Goal: Transaction & Acquisition: Purchase product/service

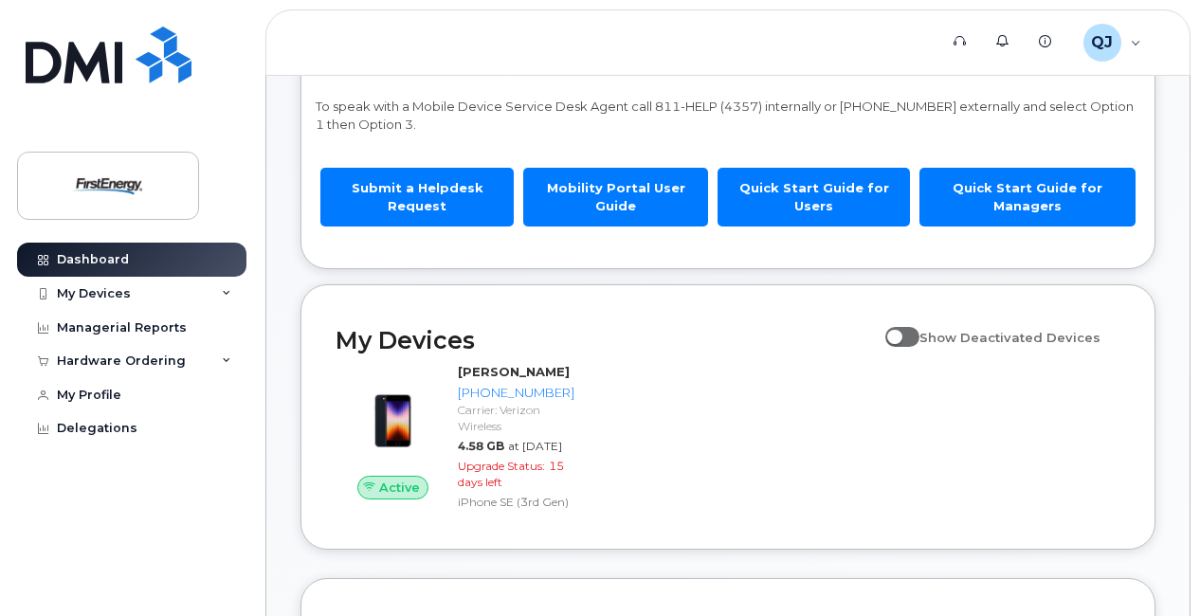
scroll to position [131, 0]
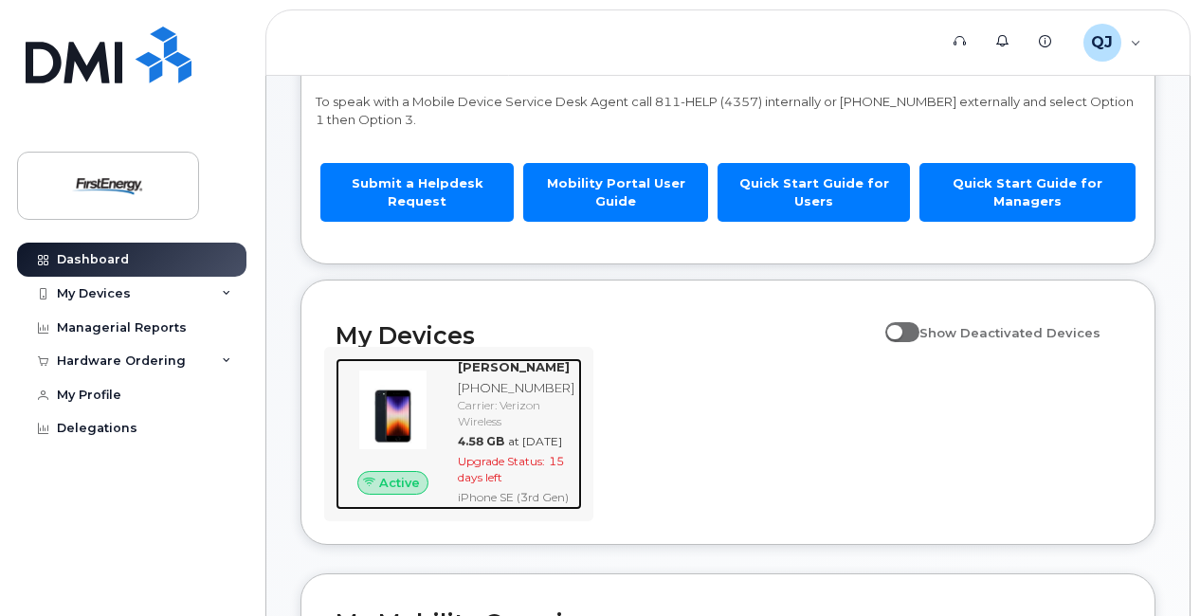
click at [569, 485] on div "[PERSON_NAME] [PHONE_NUMBER] Carrier: Verizon Wireless 4.58 GB at [DATE] Upgrad…" at bounding box center [516, 434] width 132 height 152
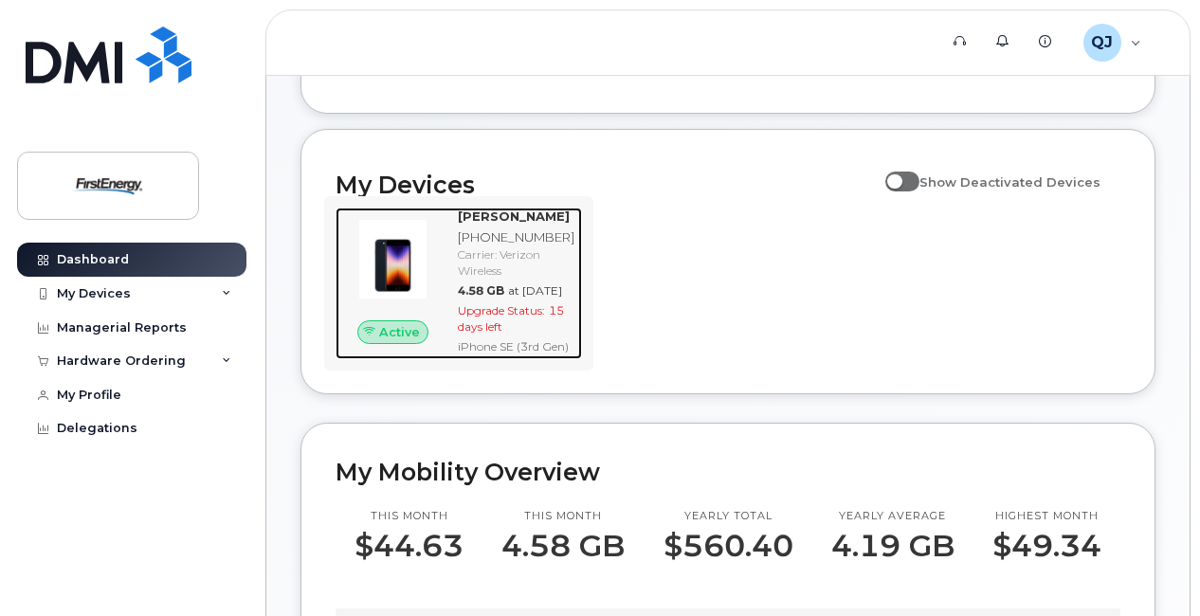
scroll to position [283, 0]
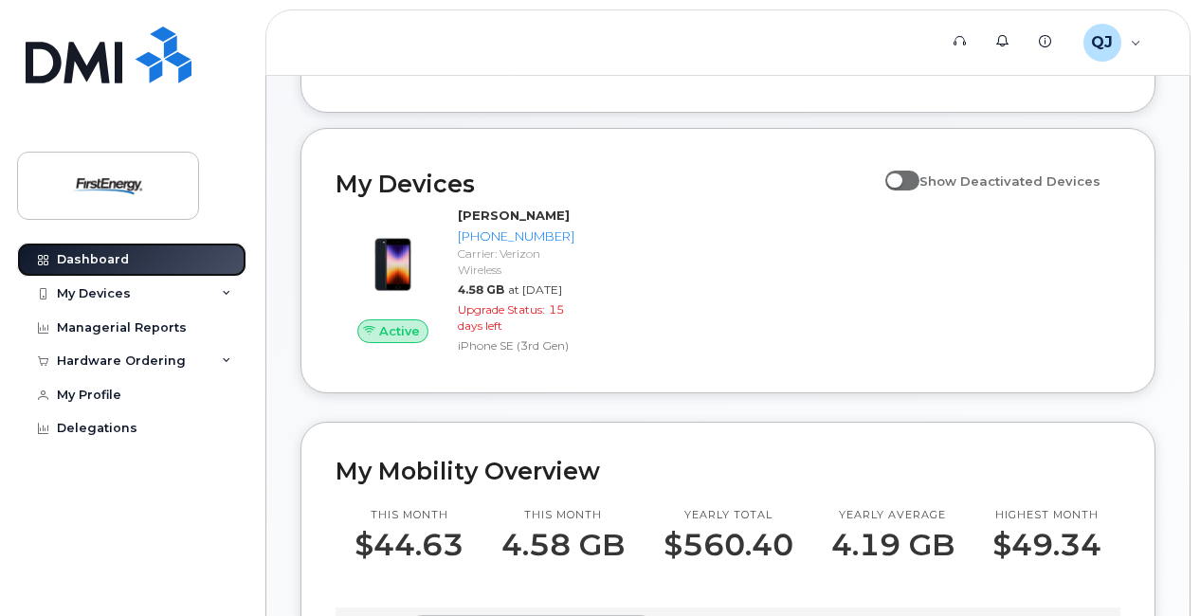
click at [119, 266] on link "Dashboard" at bounding box center [131, 260] width 229 height 34
click at [118, 287] on div "My Devices" at bounding box center [94, 293] width 74 height 15
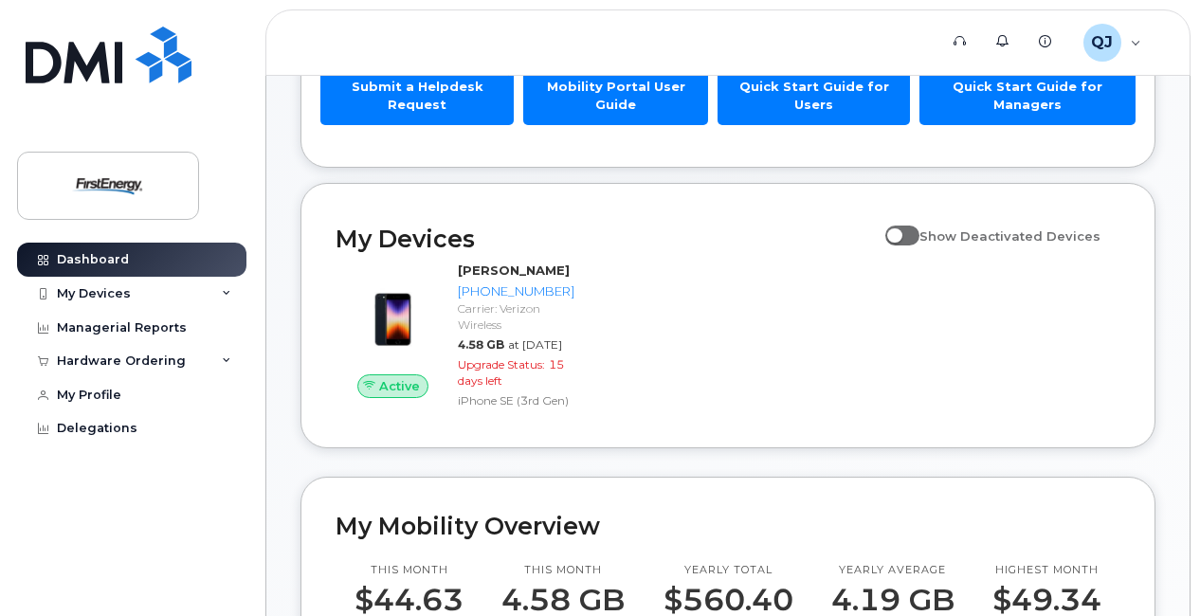
scroll to position [229, 0]
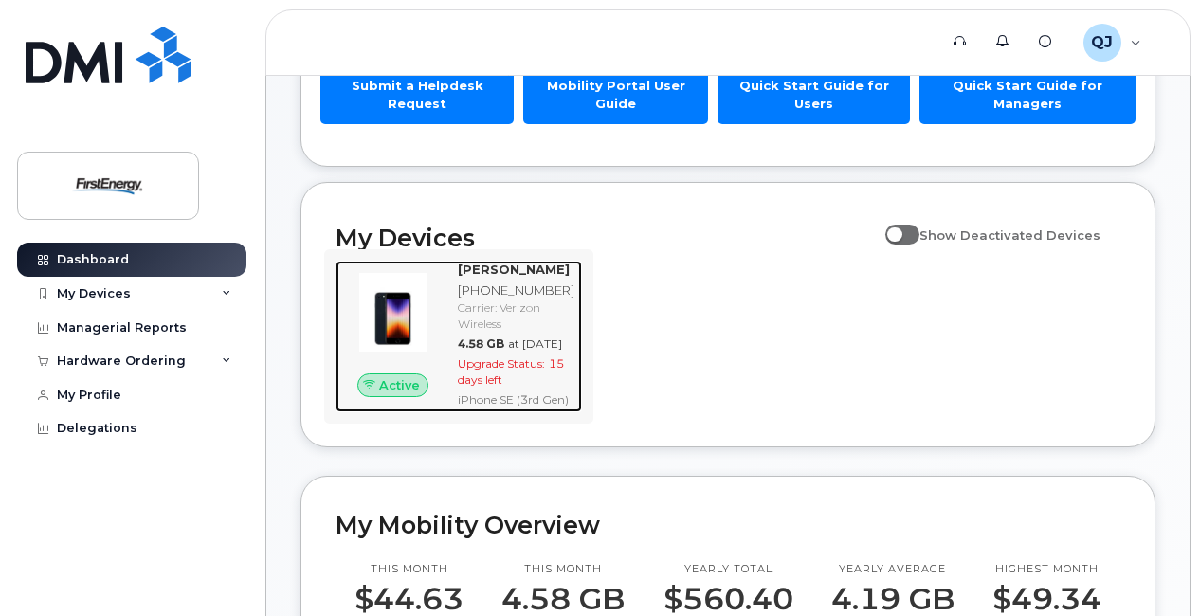
click at [485, 371] on span "Upgrade Status:" at bounding box center [501, 364] width 87 height 14
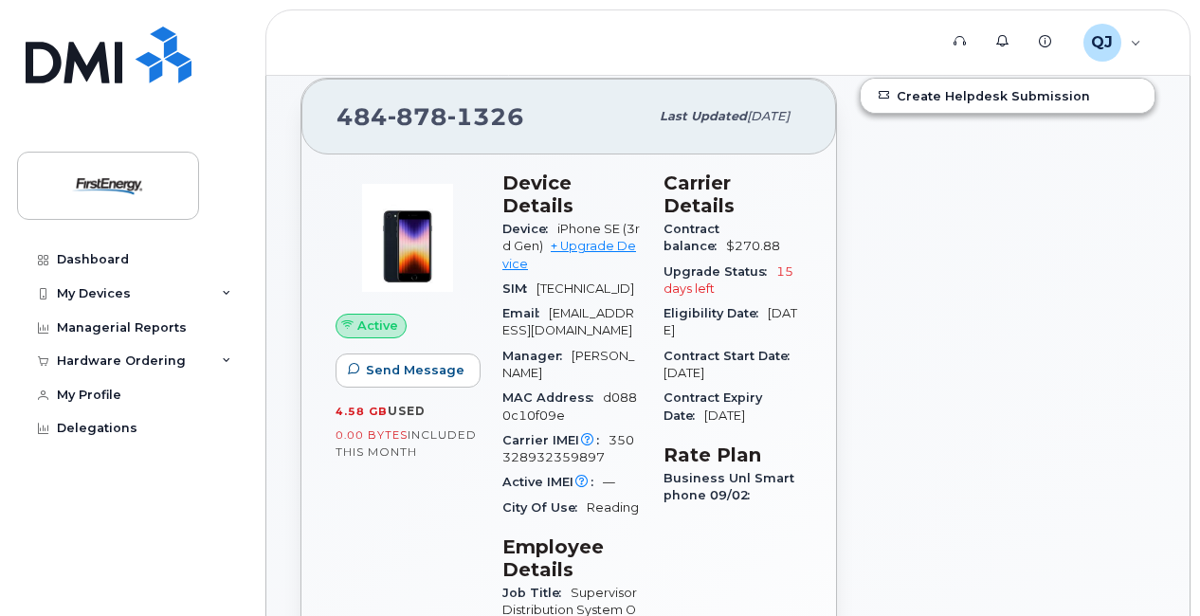
scroll to position [193, 0]
click at [698, 290] on span "15 days left" at bounding box center [729, 280] width 130 height 31
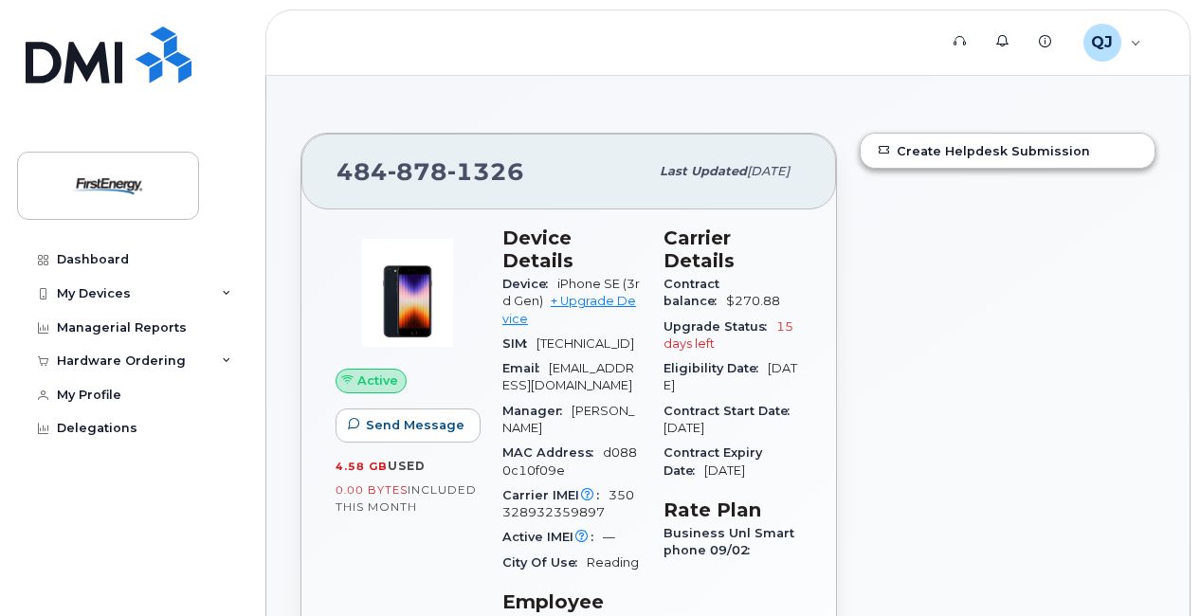
scroll to position [0, 0]
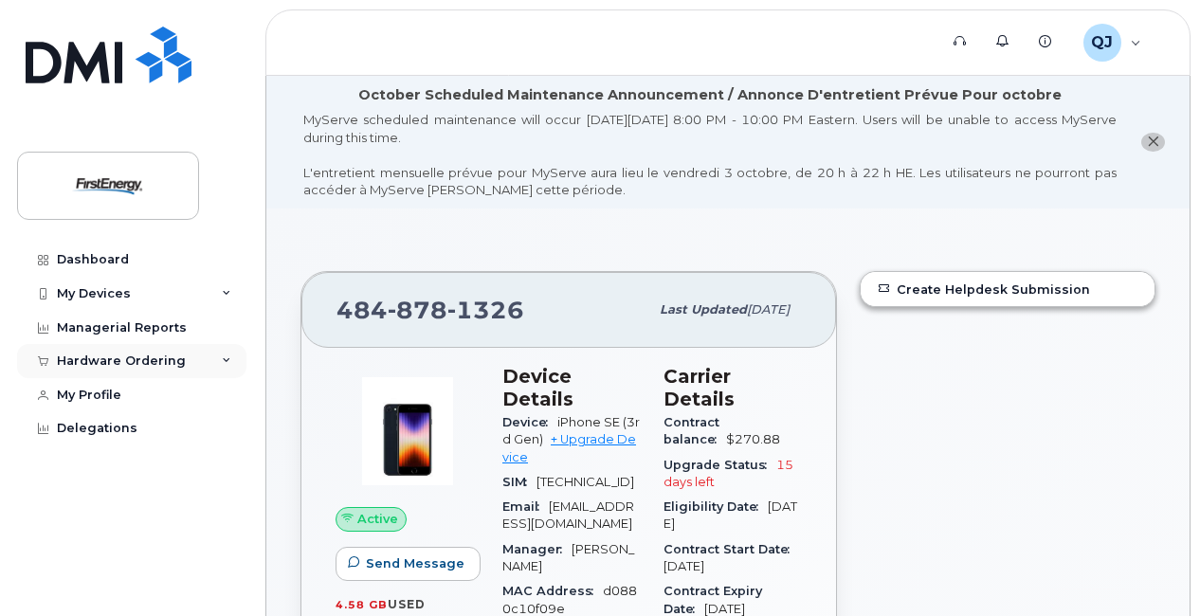
click at [156, 373] on div "Hardware Ordering" at bounding box center [131, 361] width 229 height 34
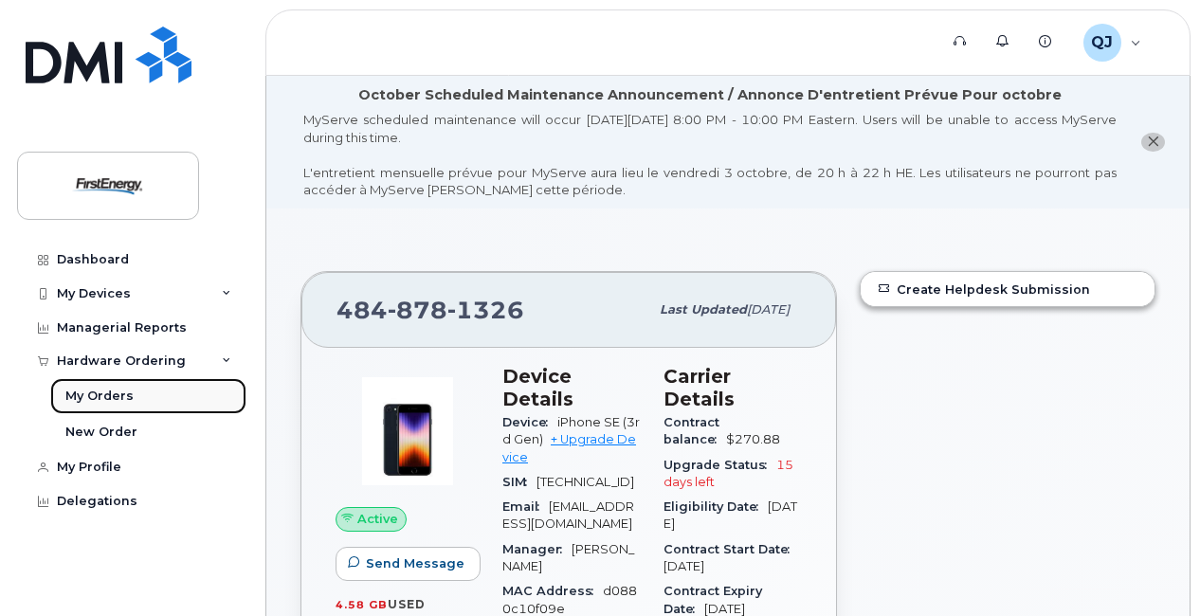
drag, startPoint x: 139, startPoint y: 421, endPoint x: 139, endPoint y: 400, distance: 20.9
click at [139, 400] on link "My Orders" at bounding box center [148, 396] width 196 height 36
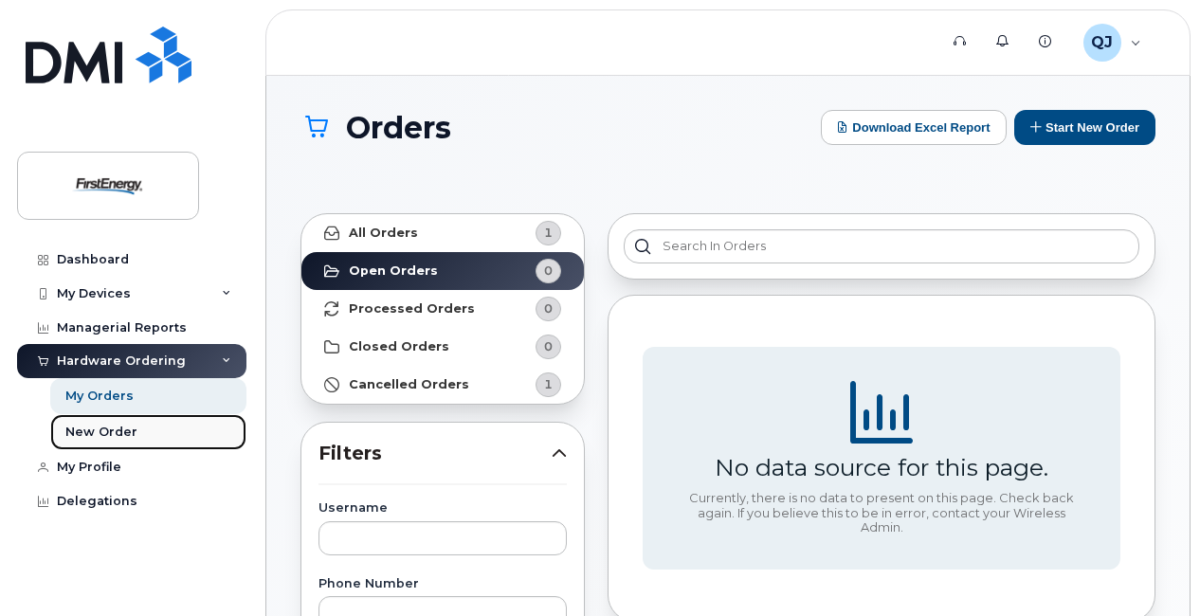
click at [144, 431] on link "New Order" at bounding box center [148, 432] width 196 height 36
click at [108, 435] on div "New Order" at bounding box center [101, 432] width 72 height 17
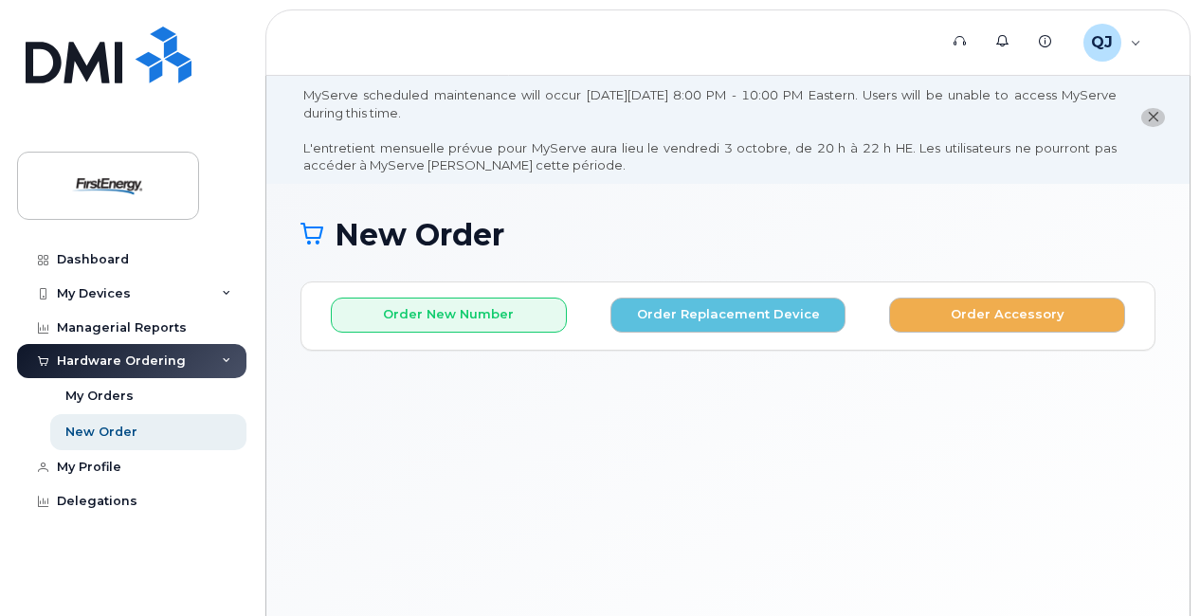
scroll to position [23, 0]
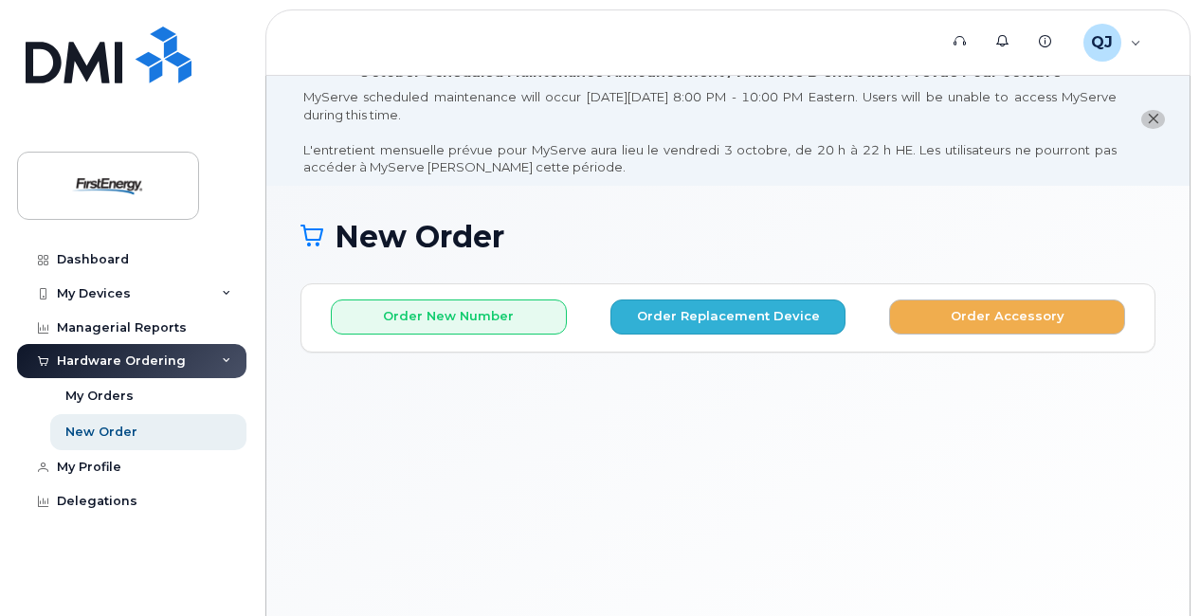
click at [760, 298] on div "Order New Number Order Replacement Device Order Accessory" at bounding box center [728, 309] width 853 height 50
click at [760, 312] on button "Order Replacement Device" at bounding box center [729, 317] width 236 height 35
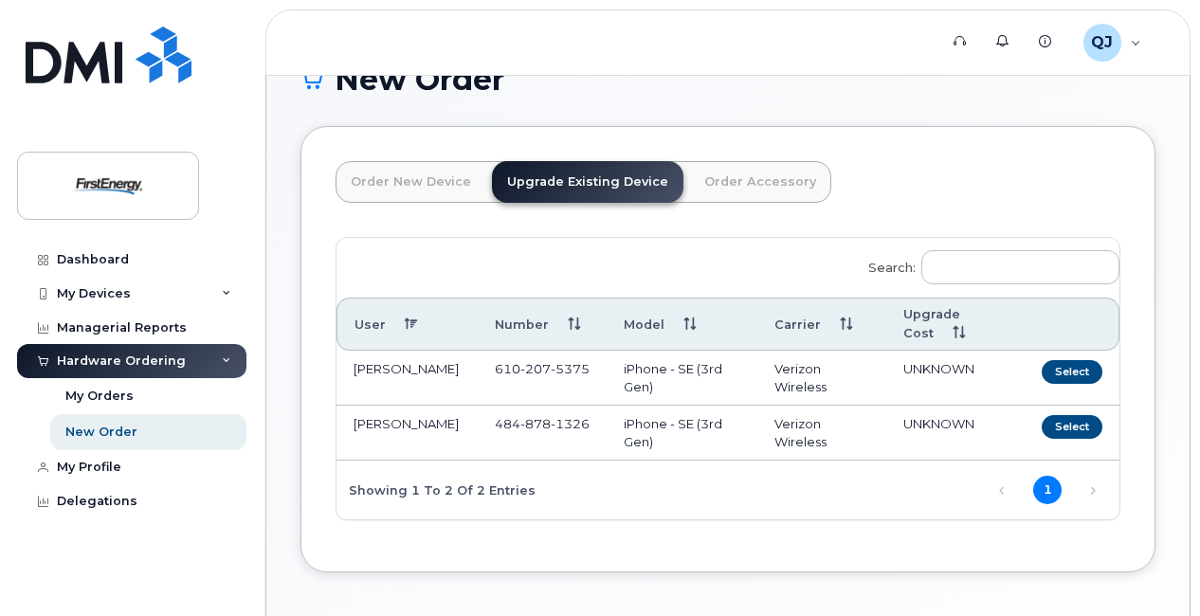
scroll to position [181, 0]
click at [1073, 423] on button "Select" at bounding box center [1072, 426] width 61 height 24
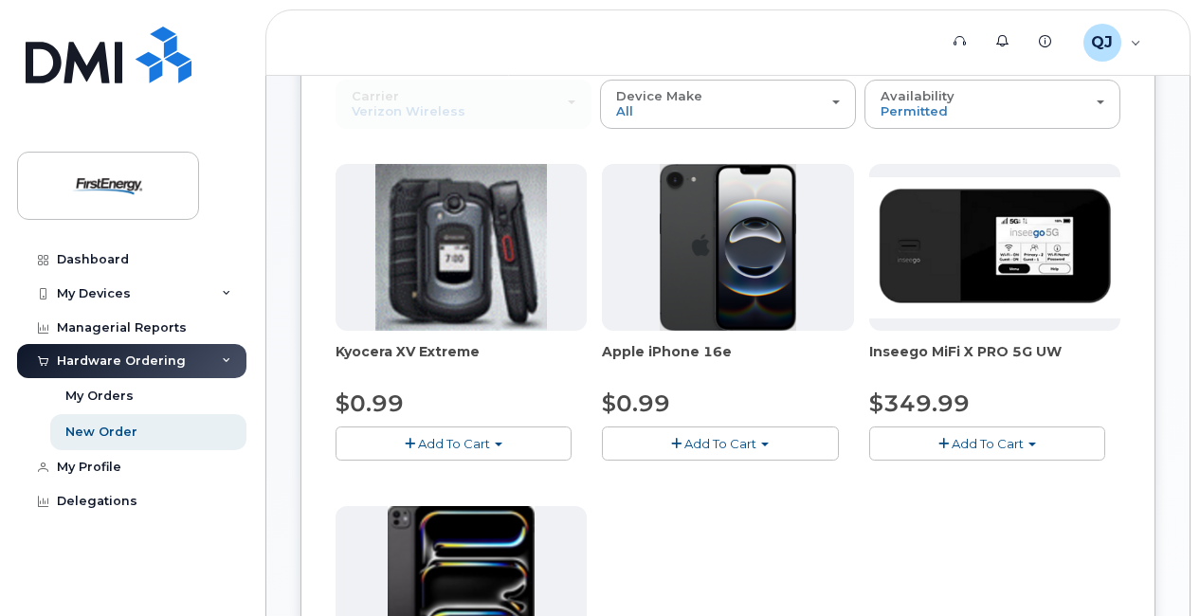
scroll to position [317, 0]
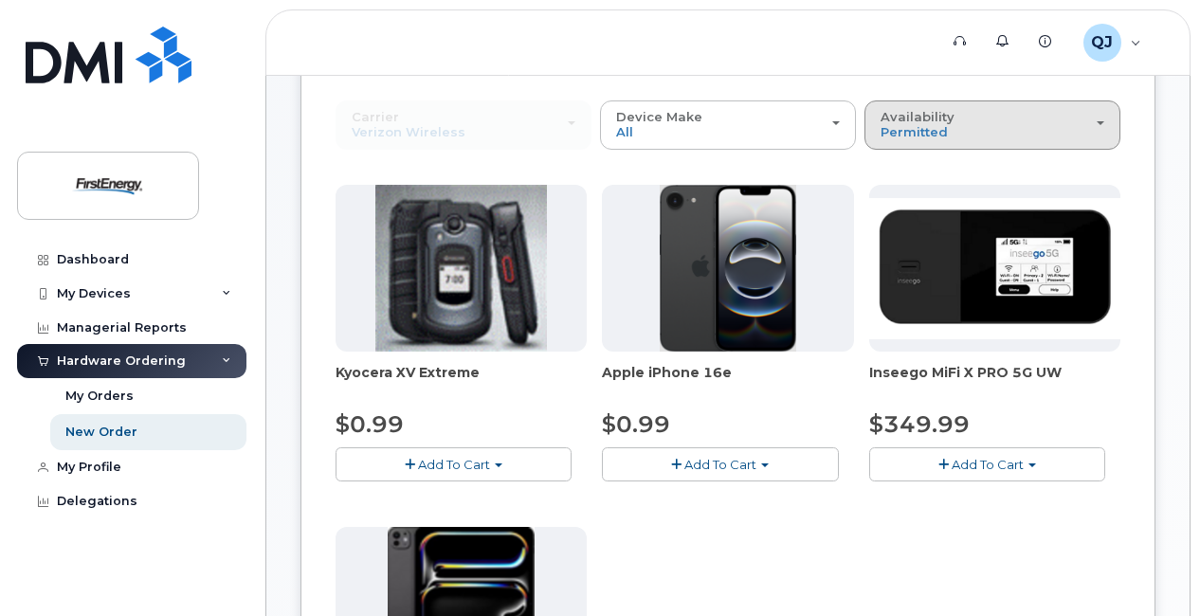
click at [999, 113] on div "Availability Permitted All" at bounding box center [993, 124] width 224 height 29
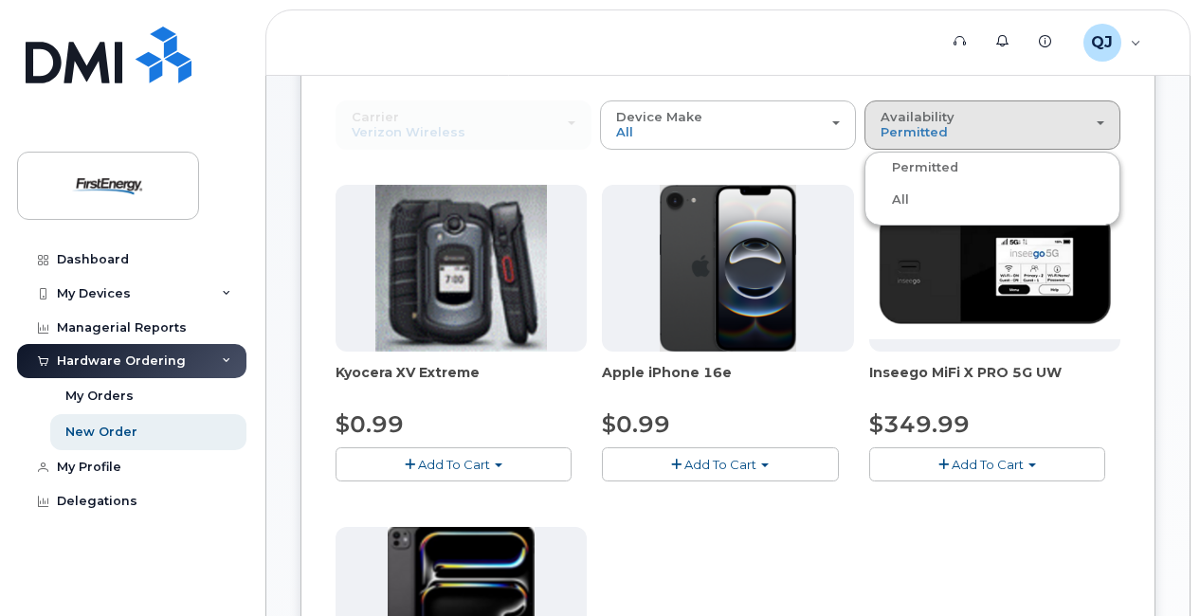
click at [899, 201] on label "All" at bounding box center [890, 200] width 40 height 23
click at [0, 0] on input "All" at bounding box center [0, 0] width 0 height 0
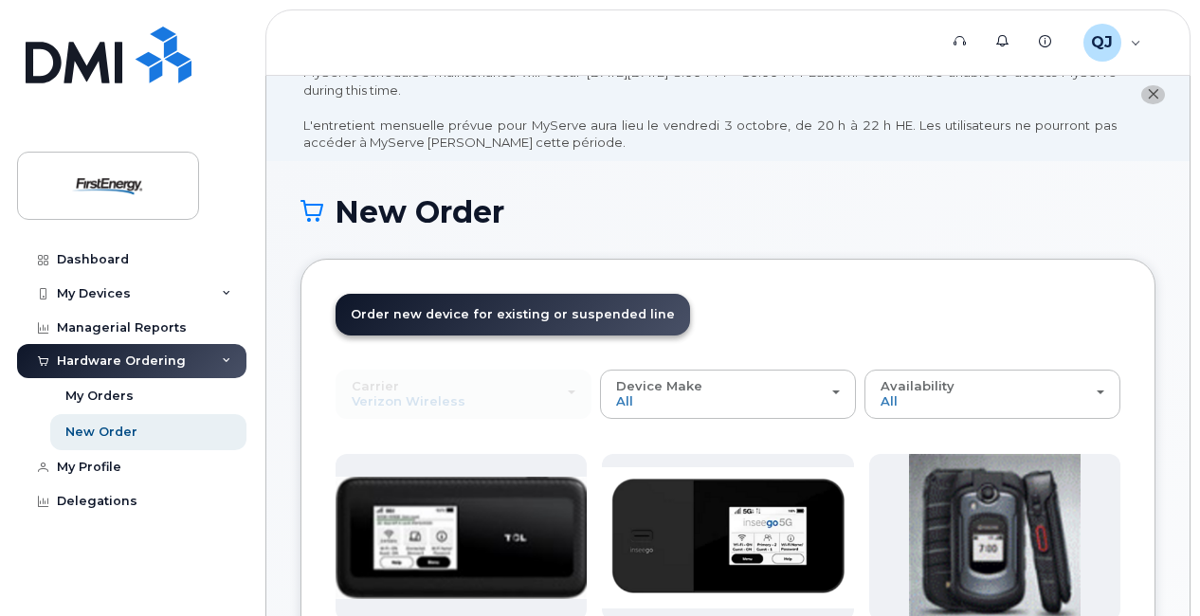
scroll to position [0, 0]
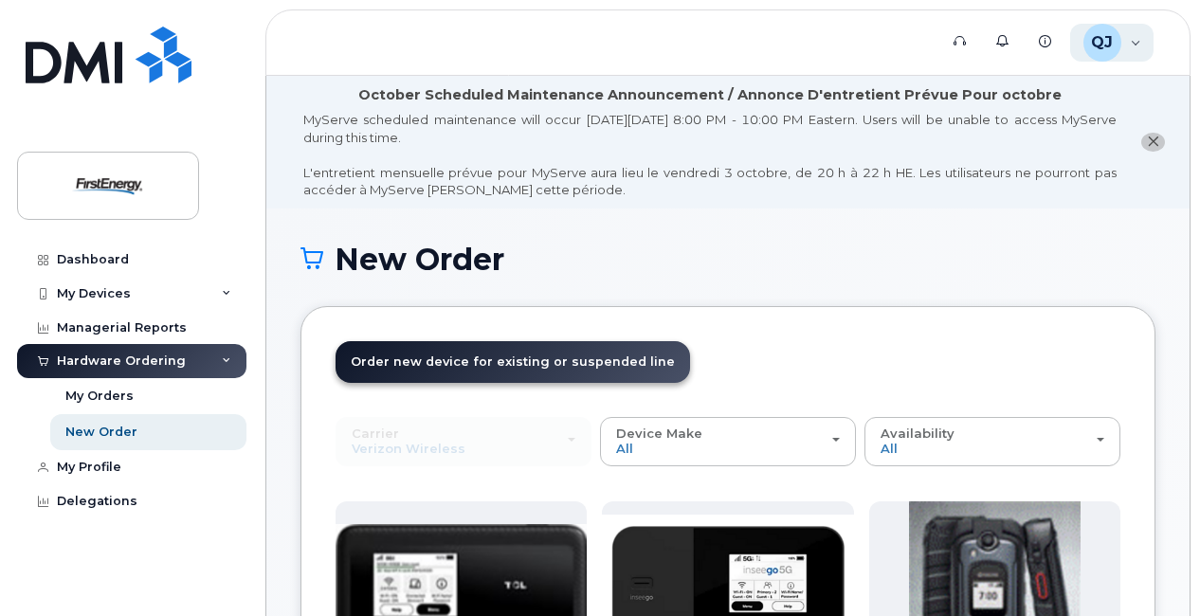
click at [1110, 31] on span "QJ" at bounding box center [1102, 42] width 22 height 23
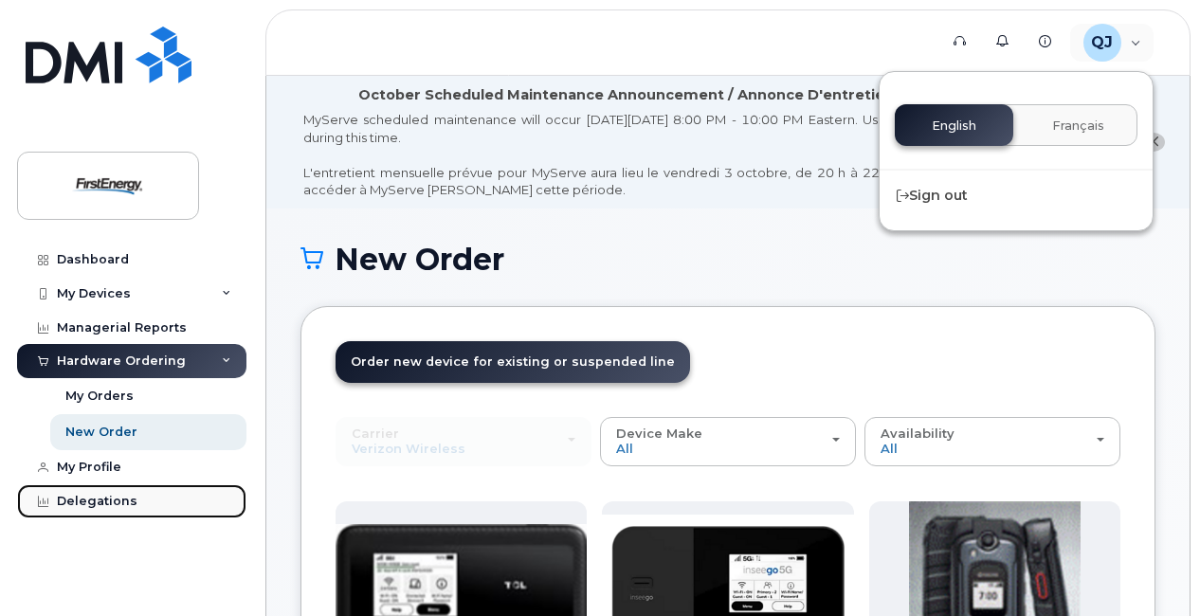
click at [105, 489] on link "Delegations" at bounding box center [131, 502] width 229 height 34
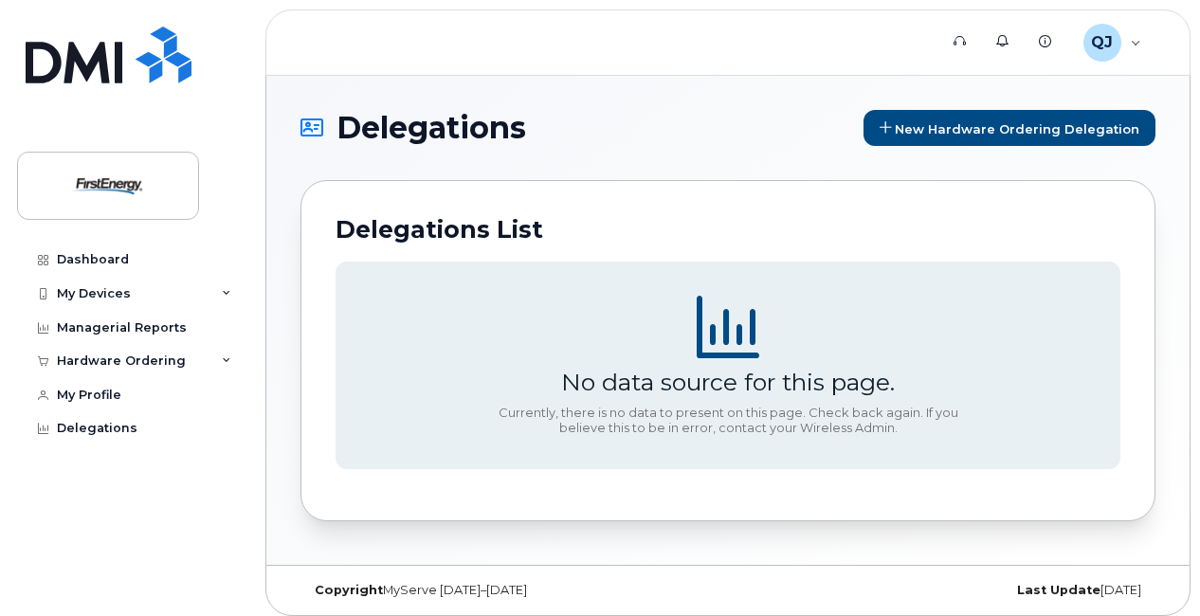
scroll to position [9, 0]
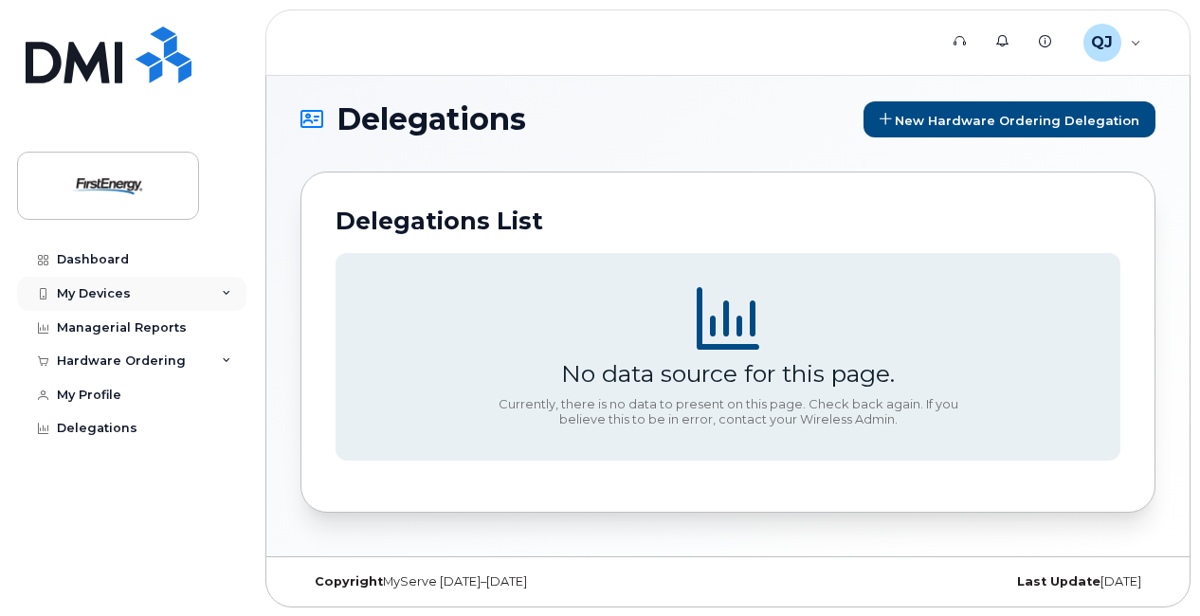
click at [138, 300] on div "My Devices" at bounding box center [131, 294] width 229 height 34
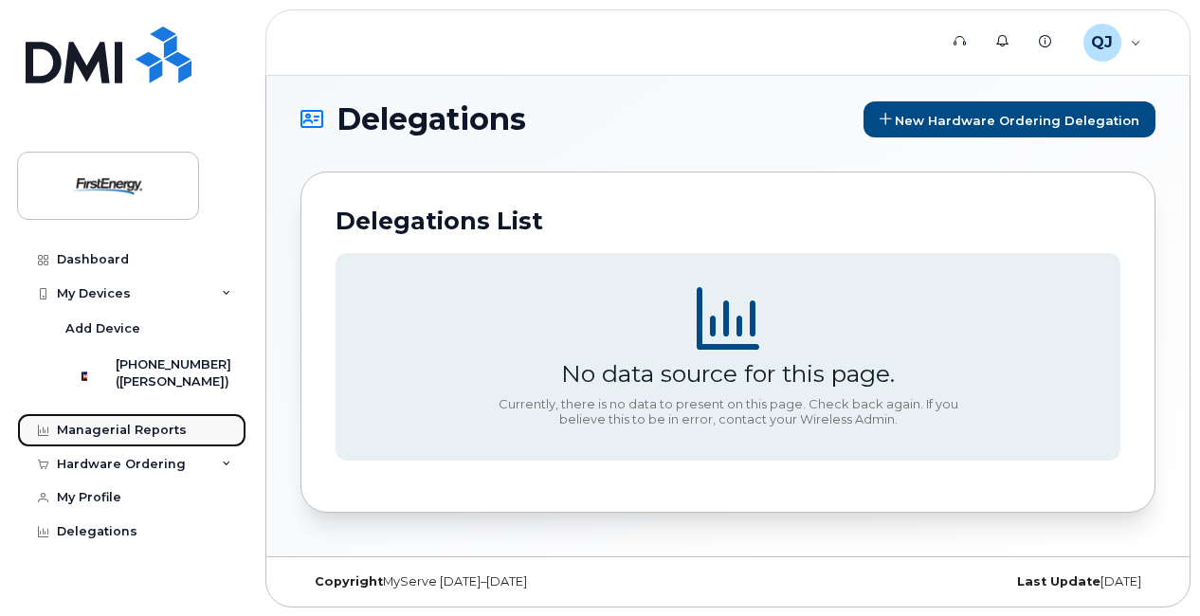
click at [151, 438] on div "Managerial Reports" at bounding box center [122, 430] width 130 height 15
